Goal: Information Seeking & Learning: Learn about a topic

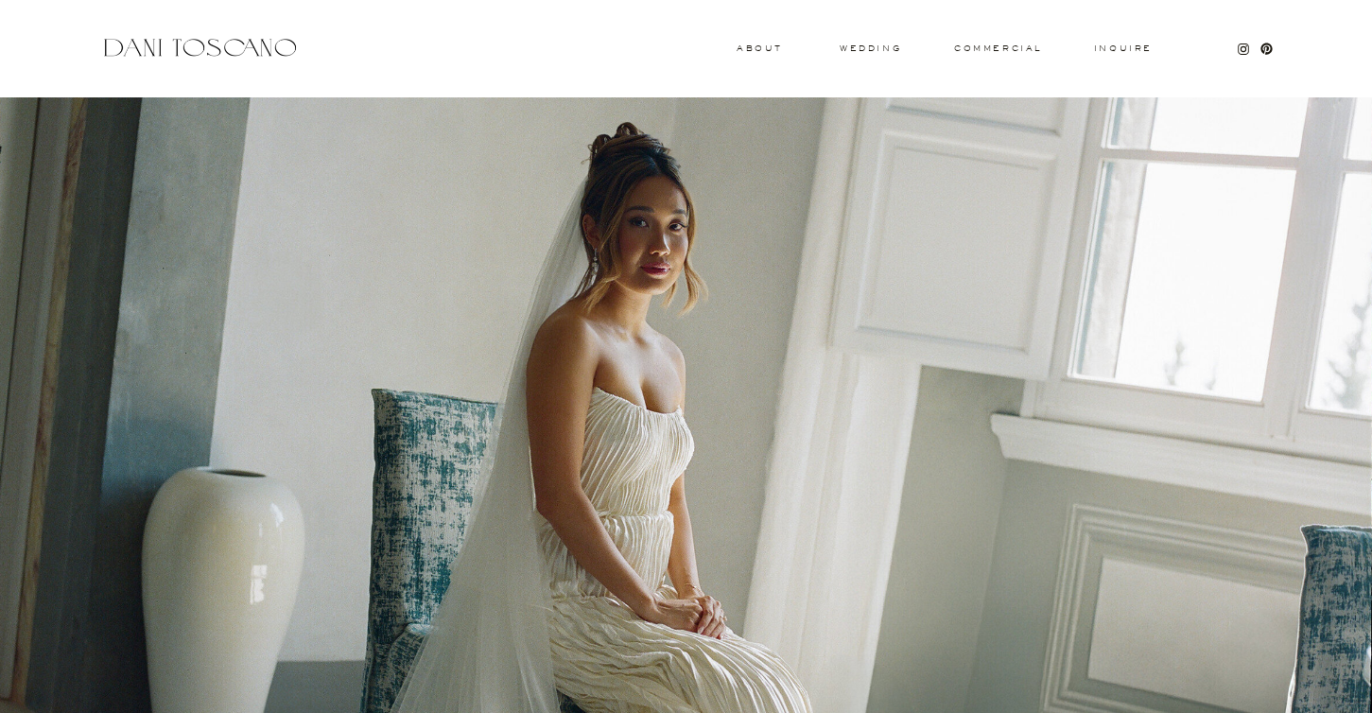
scroll to position [694, 0]
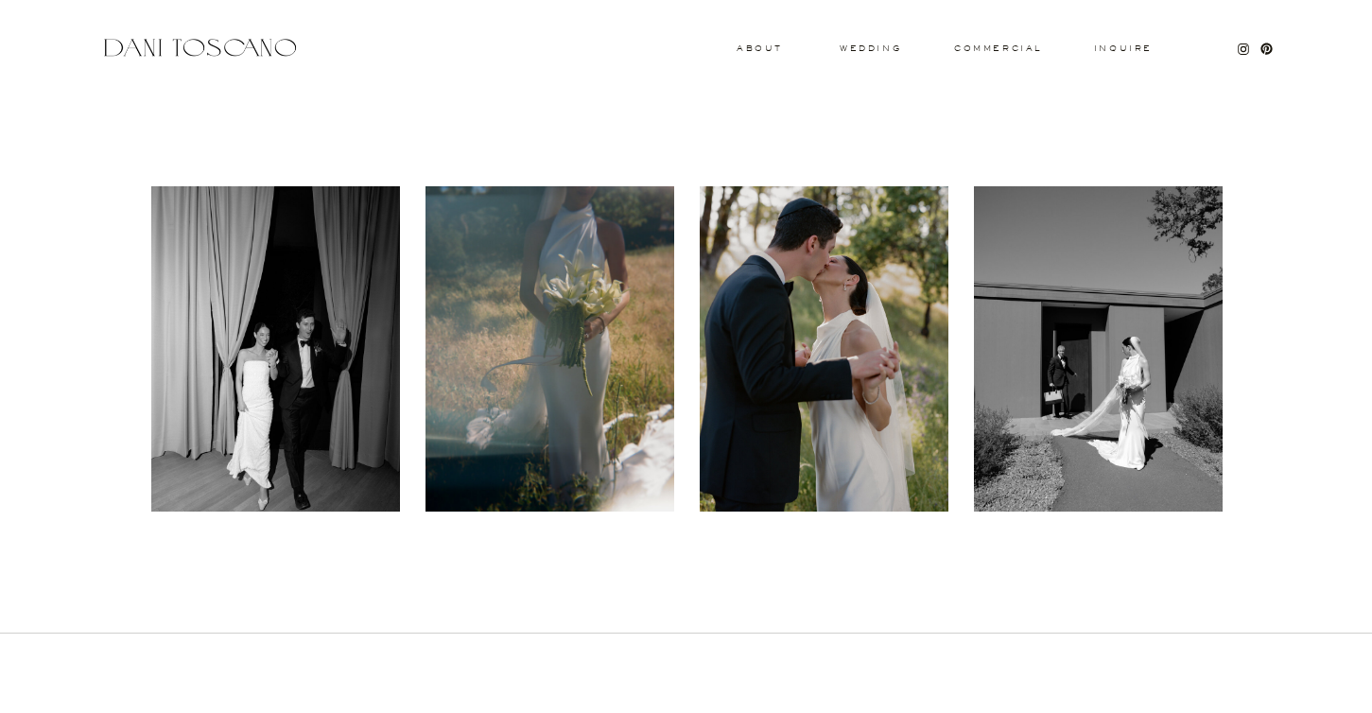
click at [191, 414] on div at bounding box center [275, 348] width 249 height 325
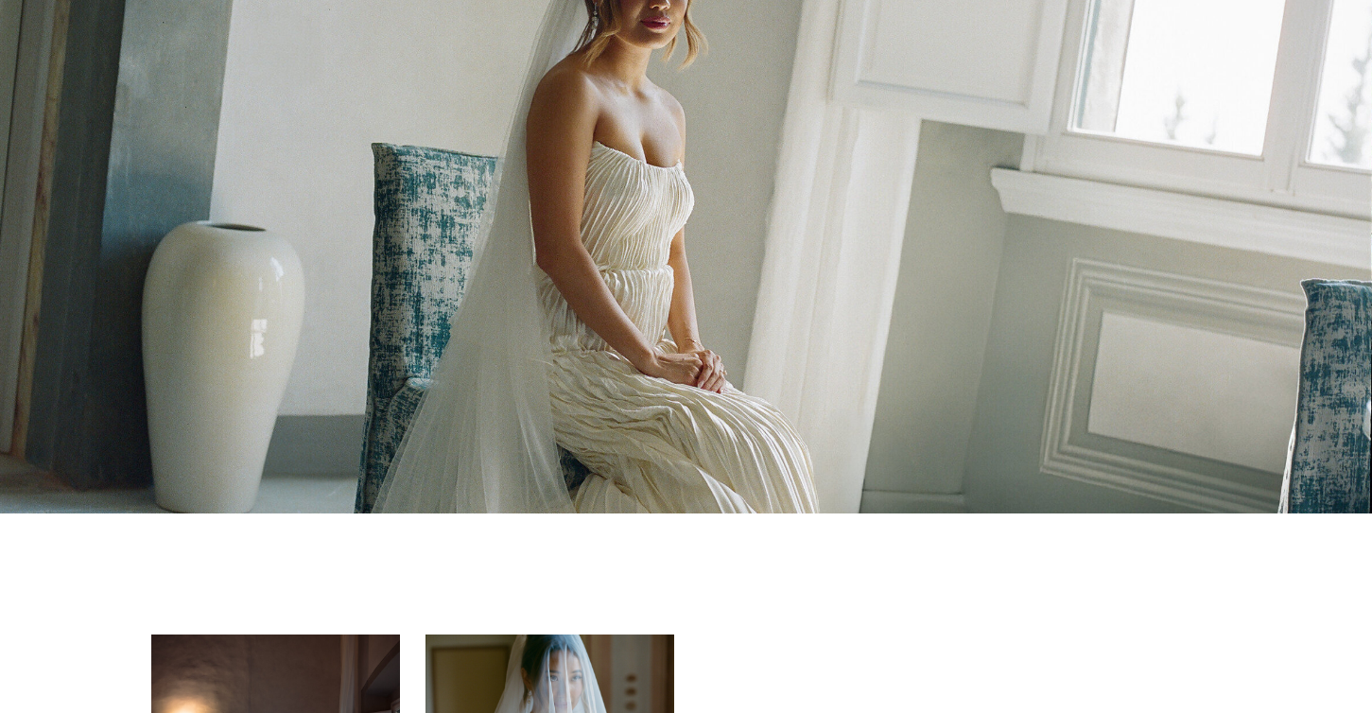
scroll to position [0, 0]
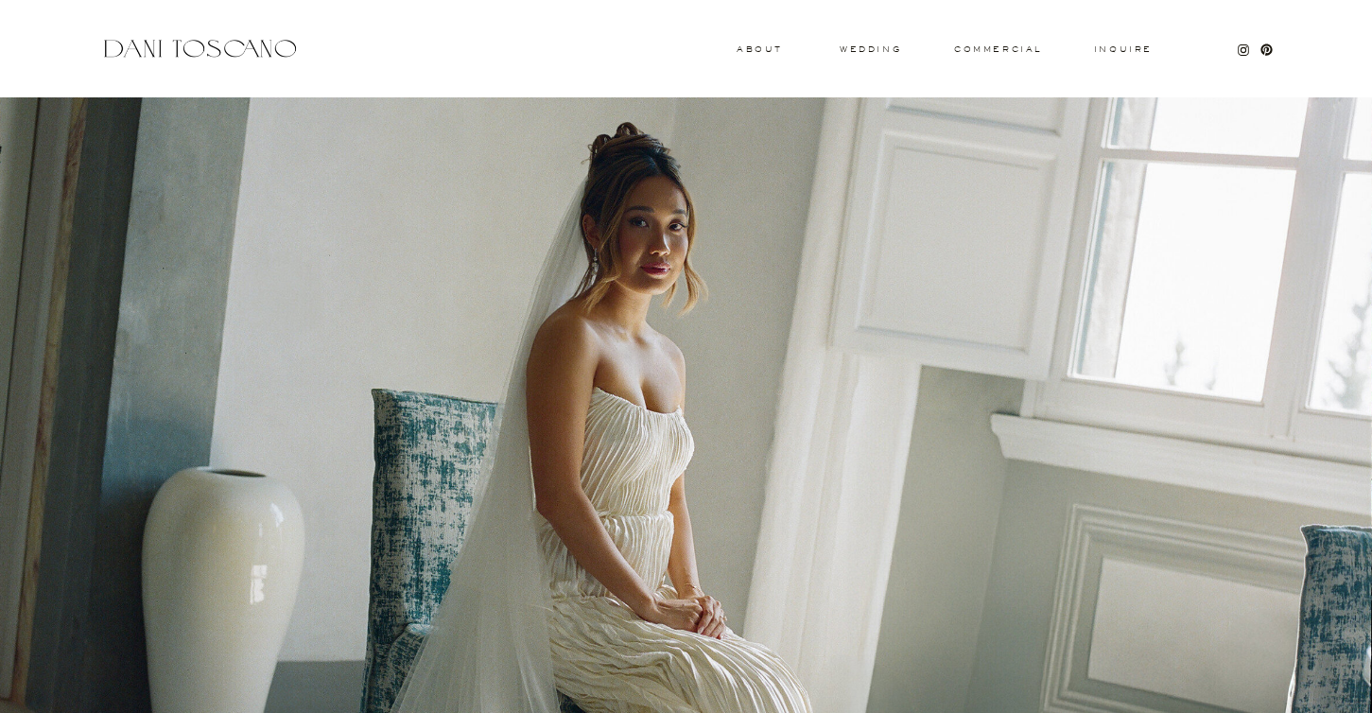
click at [862, 46] on h3 "wedding" at bounding box center [869, 48] width 61 height 7
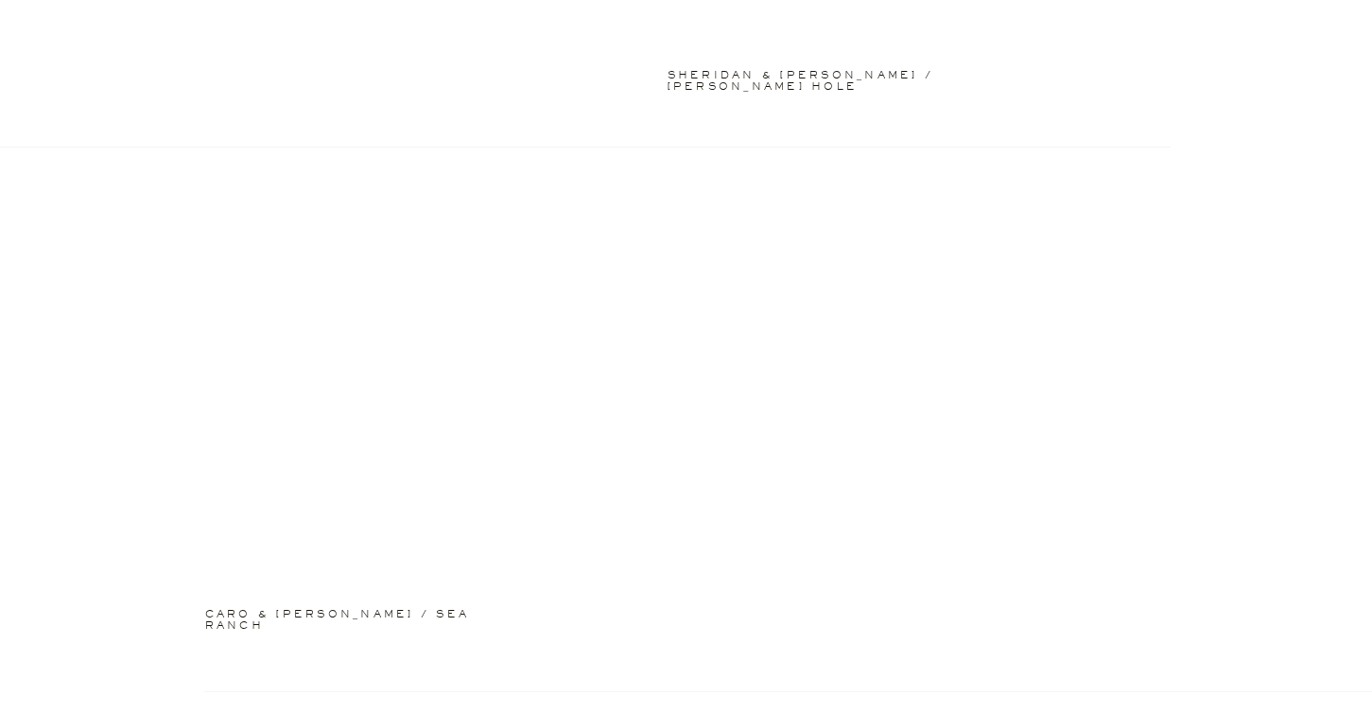
scroll to position [1751, 0]
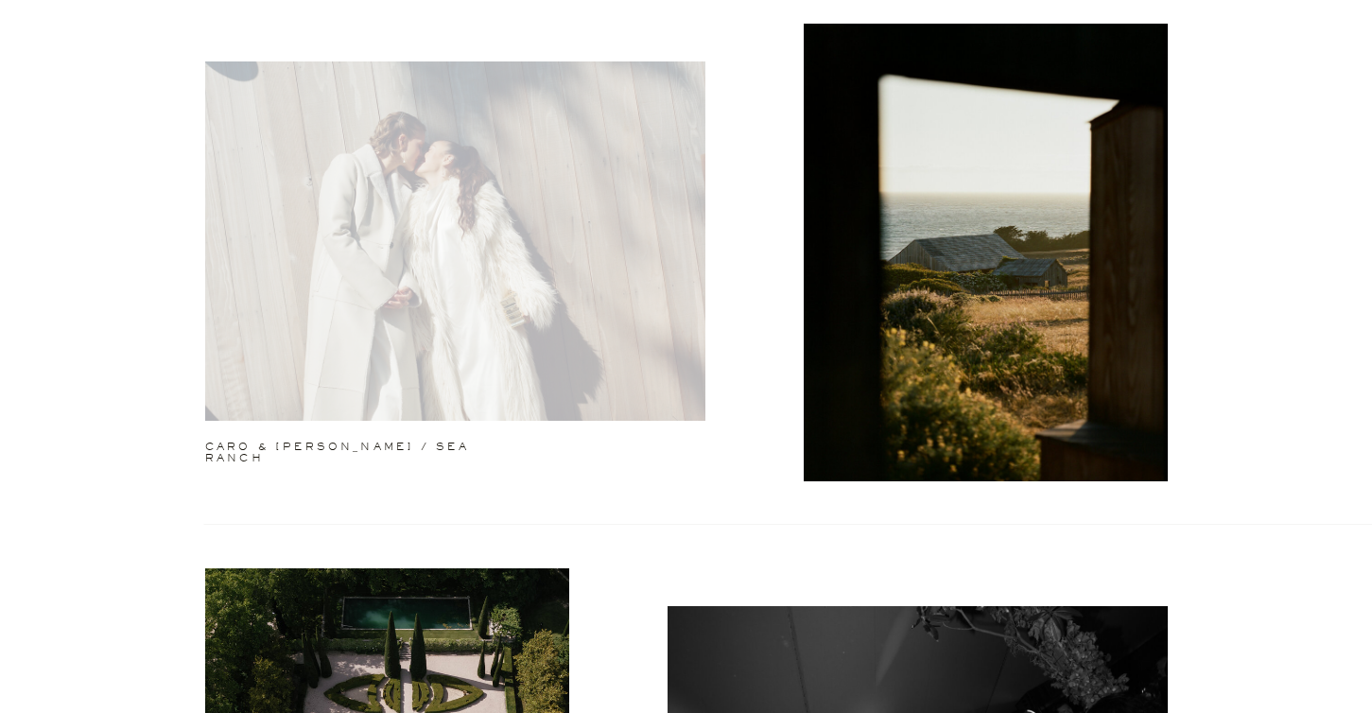
click at [679, 330] on div at bounding box center [455, 240] width 500 height 359
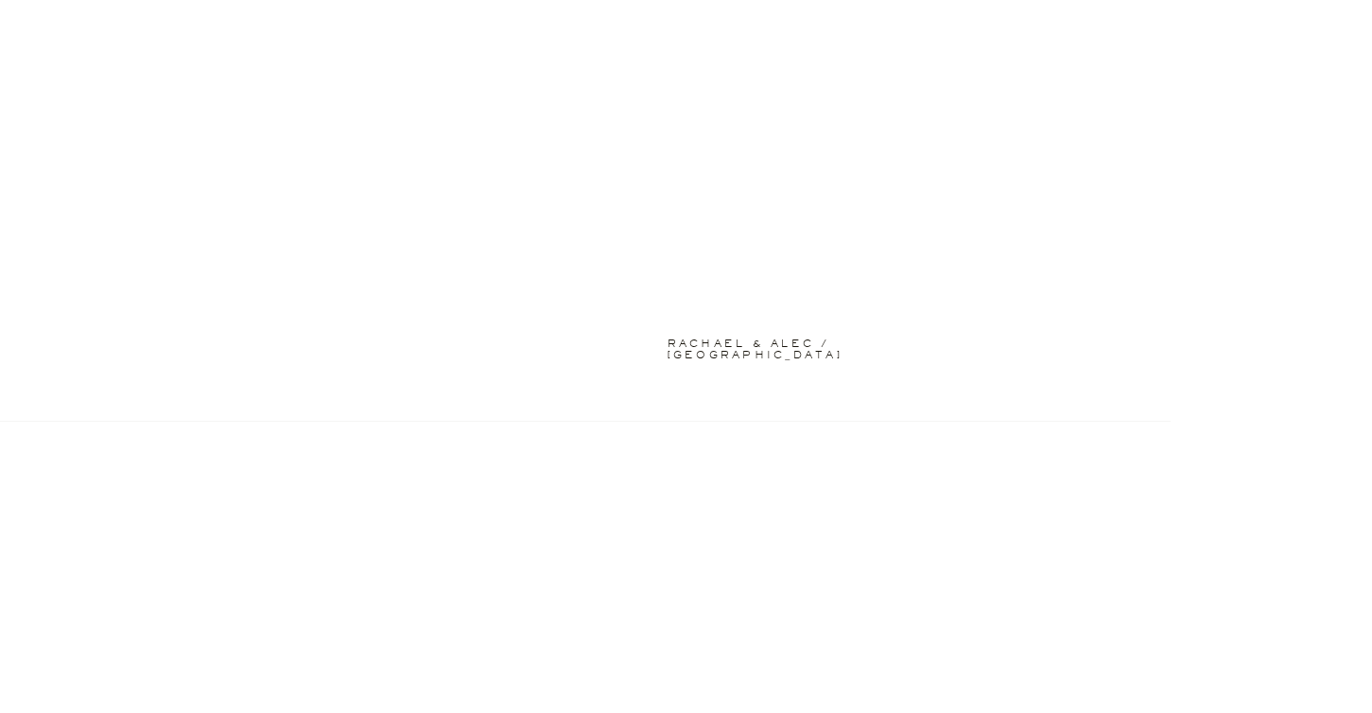
scroll to position [4901, 0]
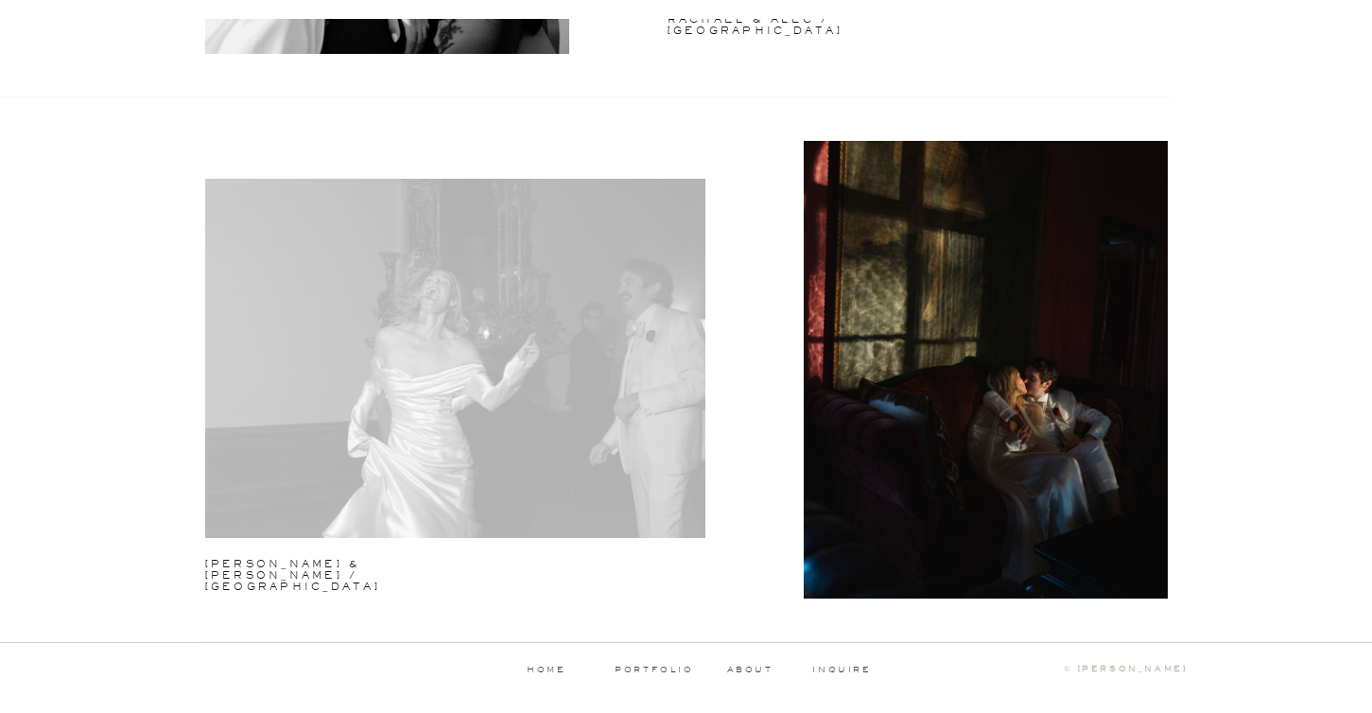
click at [350, 382] on div at bounding box center [455, 358] width 500 height 359
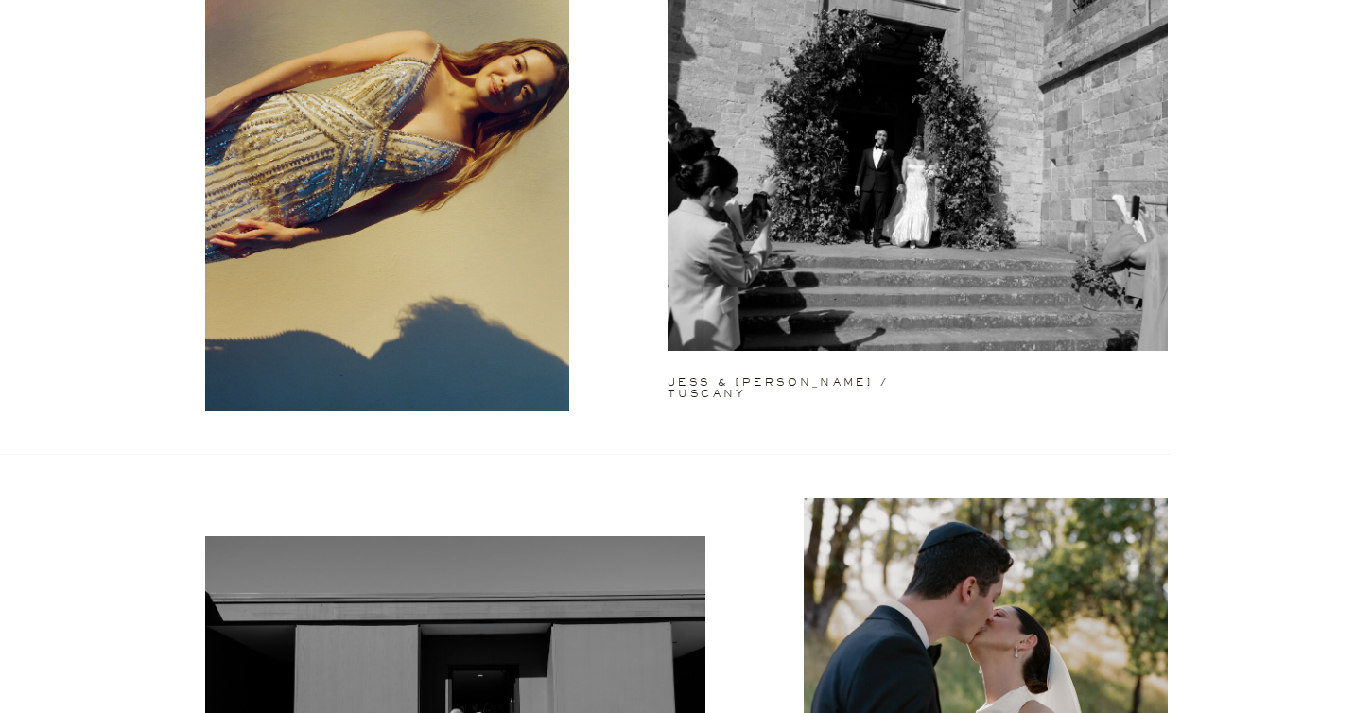
scroll to position [0, 0]
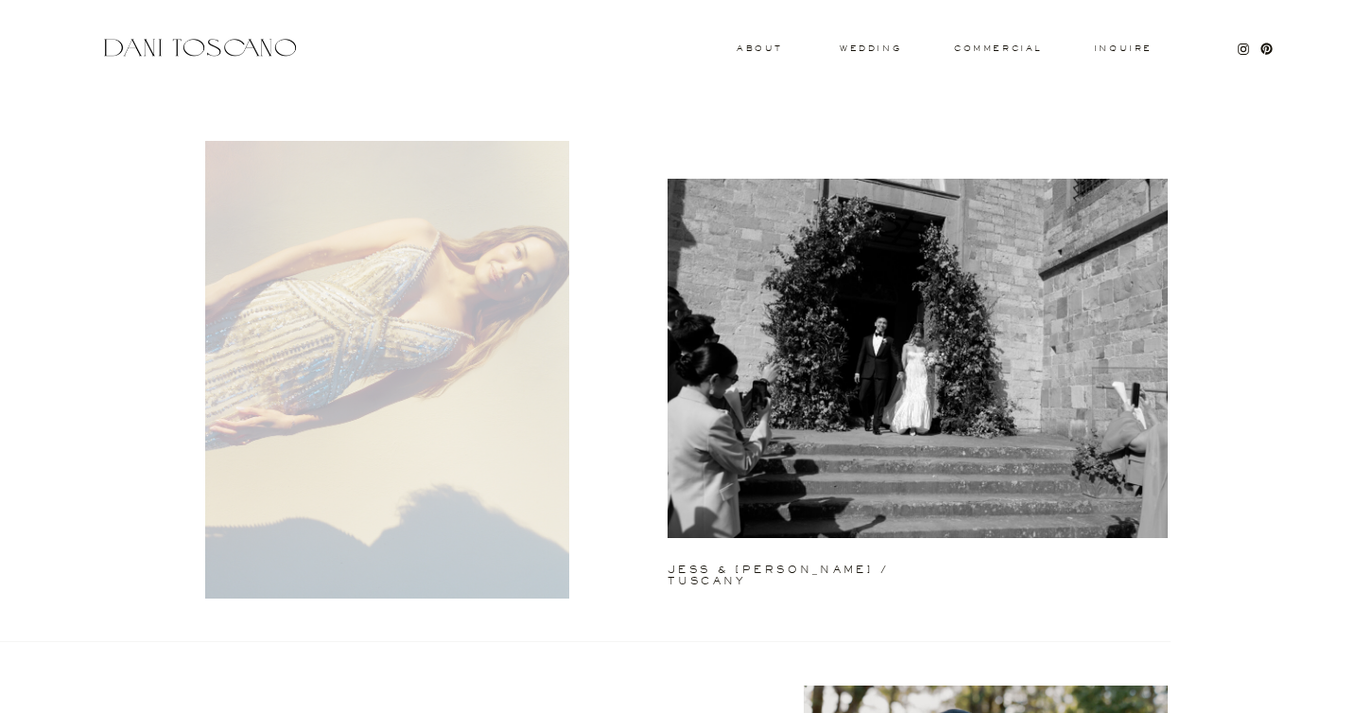
click at [489, 426] on div at bounding box center [387, 370] width 364 height 458
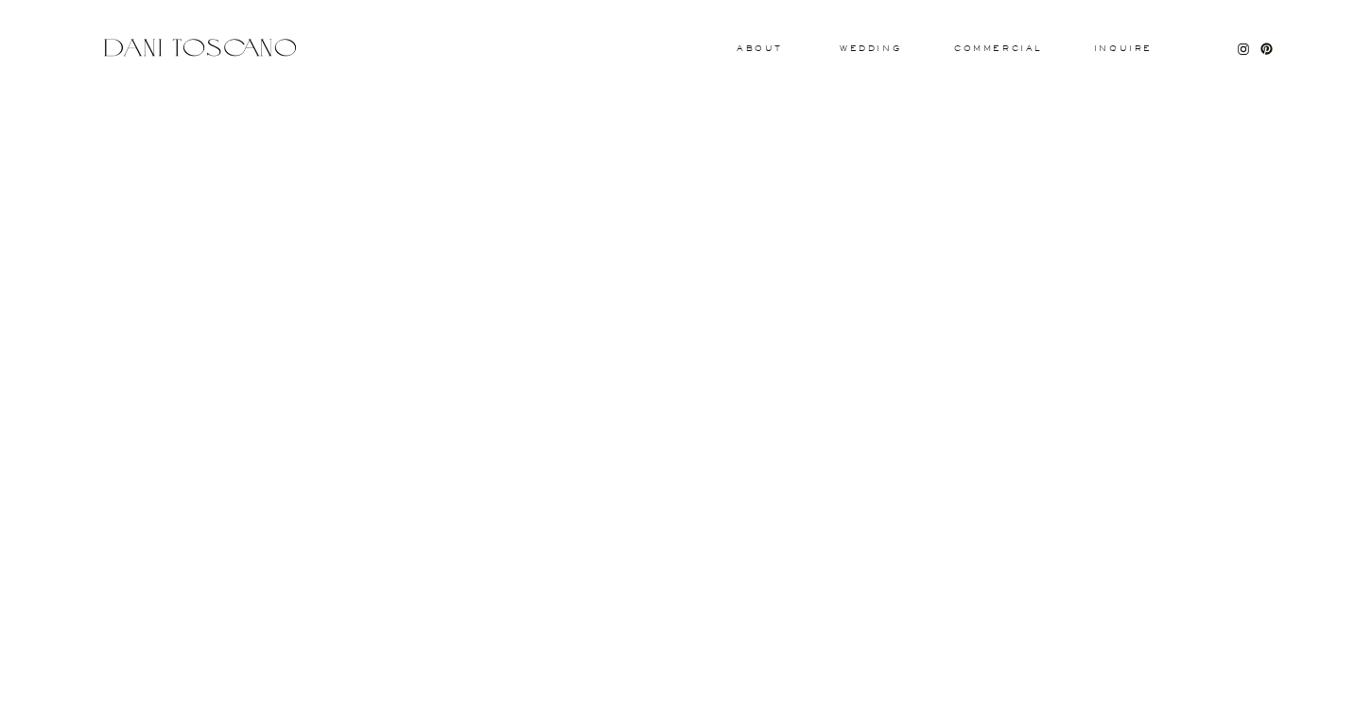
scroll to position [21007, 0]
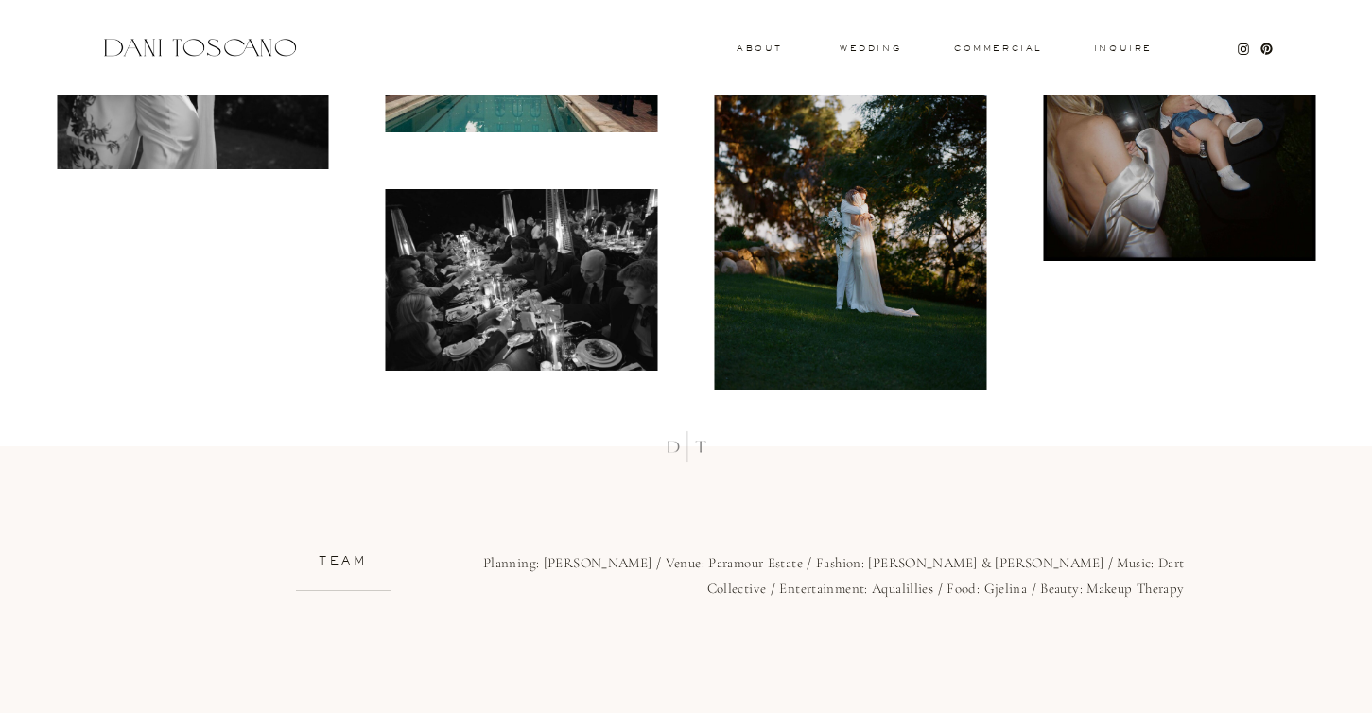
scroll to position [19486, 0]
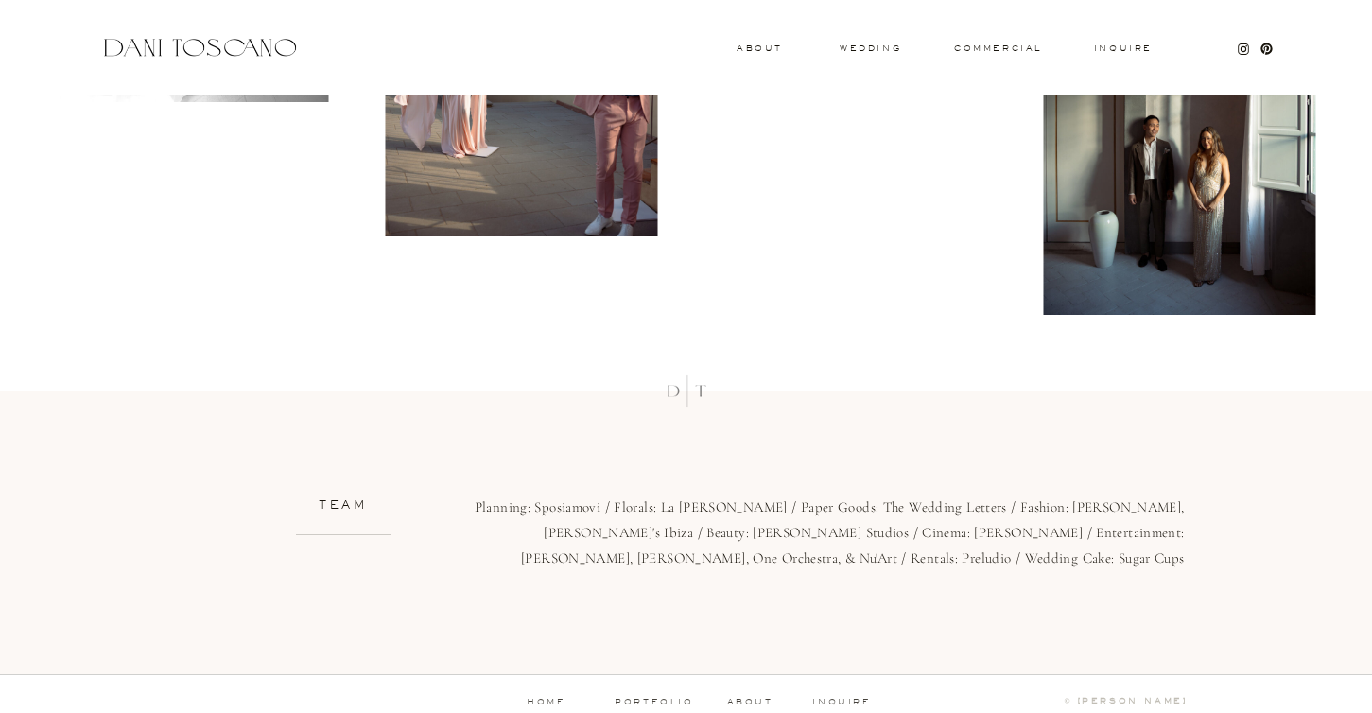
scroll to position [15705, 0]
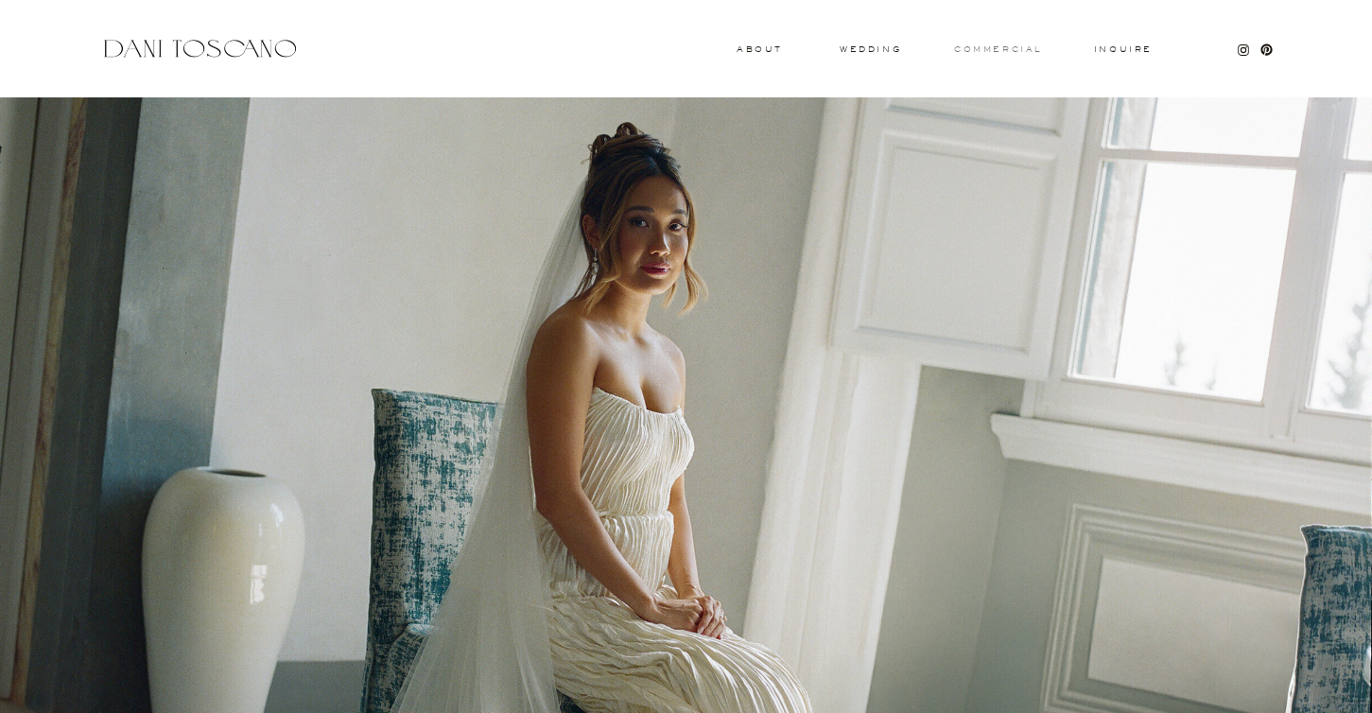
click at [987, 51] on h3 "commercial" at bounding box center [997, 49] width 87 height 8
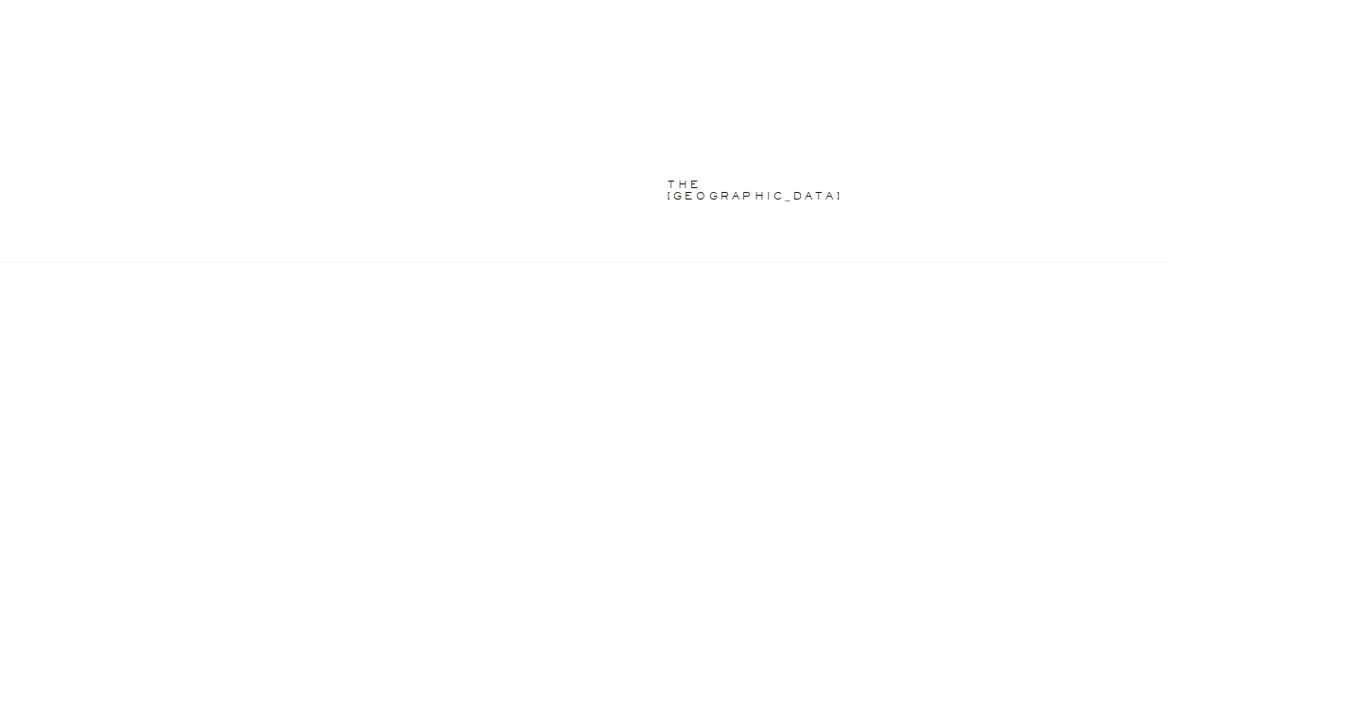
scroll to position [2379, 0]
